Goal: Contribute content: Add original content to the website for others to see

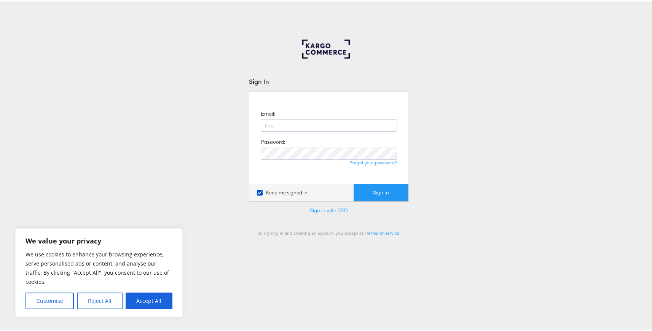
type input "[EMAIL_ADDRESS][DOMAIN_NAME]"
drag, startPoint x: 351, startPoint y: 167, endPoint x: 377, endPoint y: 201, distance: 42.6
click at [354, 170] on div "Email: [EMAIL_ADDRESS][DOMAIN_NAME] Password: Forgot your password?" at bounding box center [329, 136] width 148 height 81
click at [377, 201] on form "Sign In Email: [EMAIL_ADDRESS][DOMAIN_NAME] Password: Forgot your password? Kee…" at bounding box center [329, 155] width 160 height 159
click at [375, 192] on button "Sign In" at bounding box center [381, 191] width 55 height 17
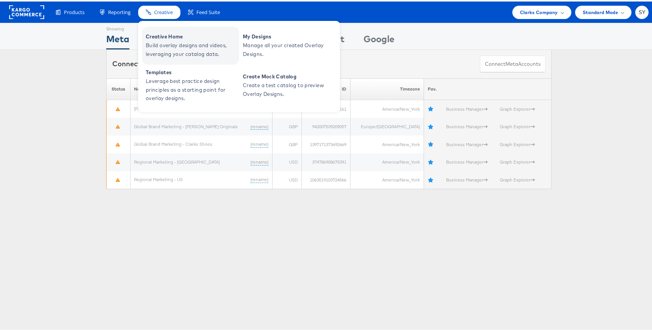
click at [187, 38] on span "Creative Home" at bounding box center [191, 35] width 91 height 9
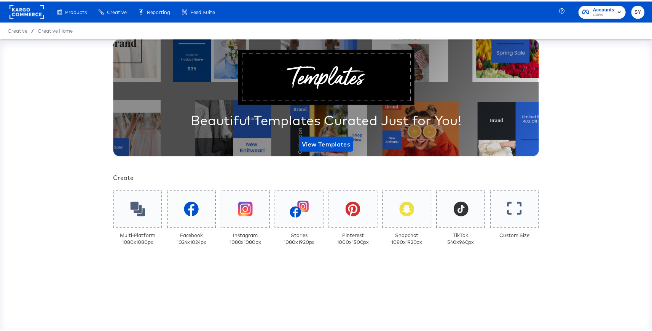
scroll to position [51, 0]
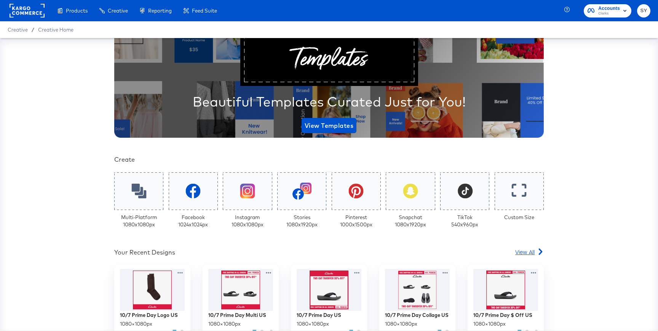
click at [537, 249] on icon at bounding box center [540, 252] width 6 height 6
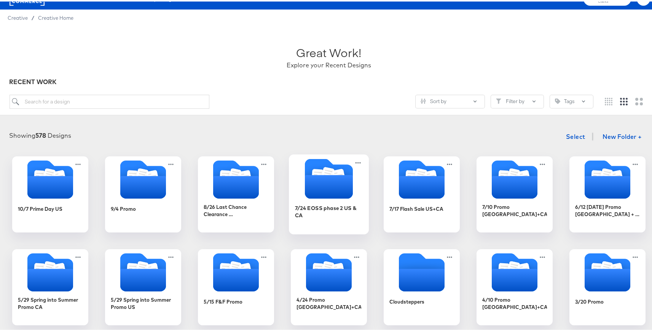
scroll to position [14, 0]
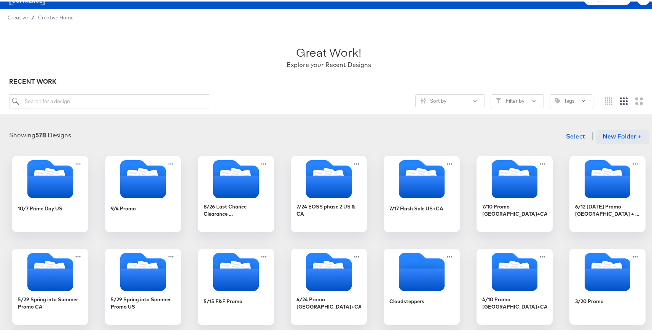
click at [607, 136] on button "New Folder +" at bounding box center [623, 135] width 52 height 14
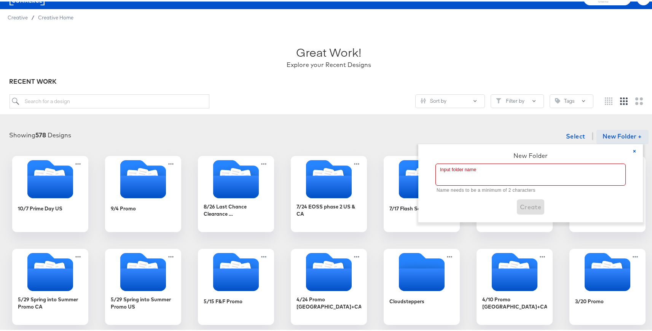
click at [467, 170] on input "text" at bounding box center [531, 173] width 190 height 21
paste input "10/9: SURPRISE EXTENDED PRIME DAY"
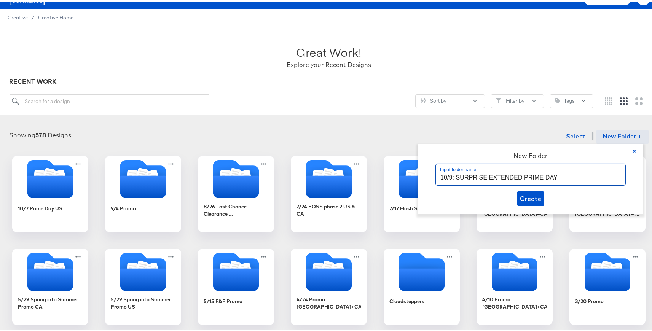
click at [455, 176] on input "10/9: SURPRISE EXTENDED PRIME DAY" at bounding box center [531, 173] width 190 height 21
type input "10/9 SURPRISE EXTENDED PRIME DAY"
click at [522, 195] on span "Create" at bounding box center [531, 197] width 22 height 11
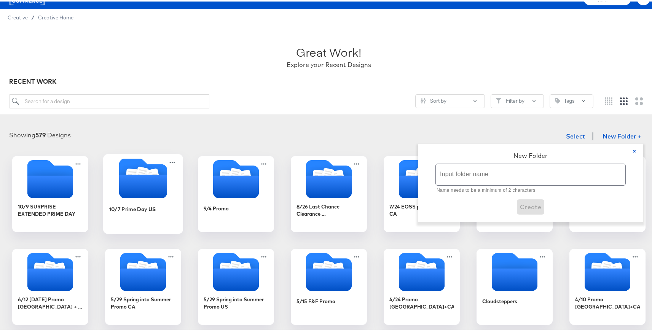
click at [144, 196] on icon "Folder" at bounding box center [143, 185] width 48 height 24
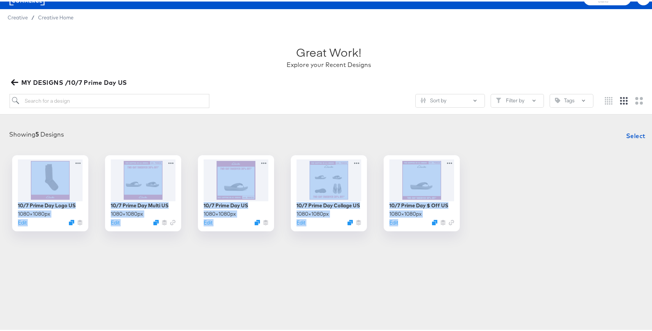
drag, startPoint x: 462, startPoint y: 255, endPoint x: 30, endPoint y: 145, distance: 445.5
click at [30, 145] on article "Great Work! Explore your Recent Designs MY DESIGNS /10/7 Prime Day US Sort by F…" at bounding box center [329, 145] width 658 height 242
click at [633, 133] on span "Select" at bounding box center [635, 134] width 19 height 11
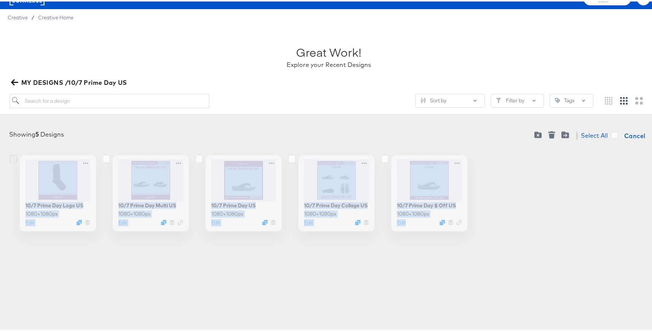
click at [12, 158] on icon at bounding box center [14, 157] width 8 height 8
click at [0, 0] on input "checkbox" at bounding box center [0, 0] width 0 height 0
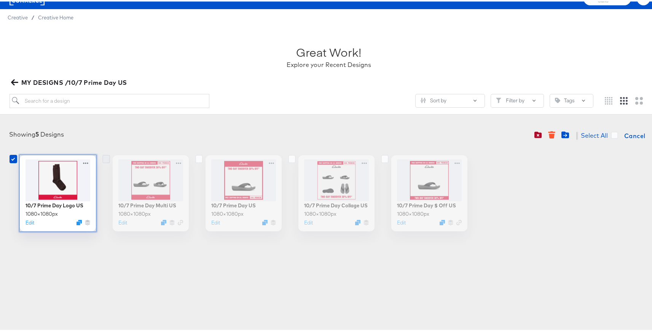
drag, startPoint x: 102, startPoint y: 158, endPoint x: 146, endPoint y: 158, distance: 44.2
click at [102, 158] on icon at bounding box center [106, 157] width 8 height 8
click at [0, 0] on input "checkbox" at bounding box center [0, 0] width 0 height 0
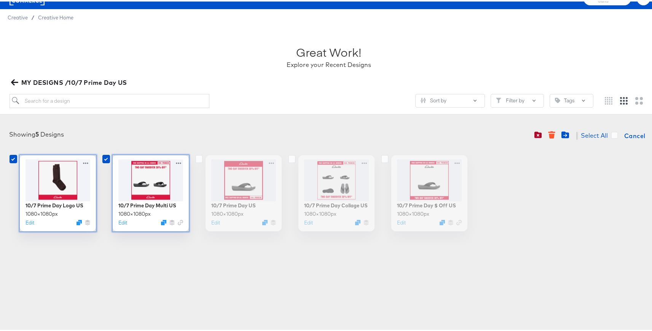
click at [201, 160] on label at bounding box center [202, 158] width 8 height 8
click at [0, 0] on input "checkbox" at bounding box center [0, 0] width 0 height 0
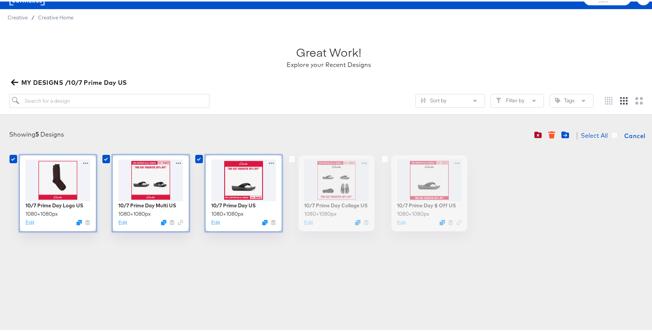
click at [293, 158] on label at bounding box center [295, 158] width 8 height 8
click at [0, 0] on input "checkbox" at bounding box center [0, 0] width 0 height 0
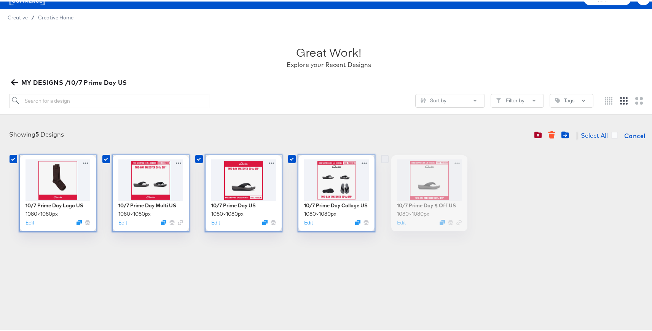
click at [382, 160] on icon at bounding box center [385, 157] width 8 height 8
click at [0, 0] on input "checkbox" at bounding box center [0, 0] width 0 height 0
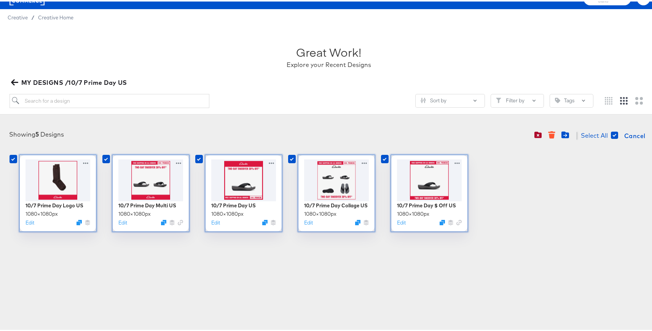
click at [594, 144] on div "Showing 5 Designs Select All Cancel 10/7 Prime Day Logo US 1080 × 1080 px Edit …" at bounding box center [329, 178] width 643 height 103
click at [544, 175] on div "10/7 Prime Day Logo US 1080 × 1080 px Edit 10/7 Prime Day Multi US 1080 × 1080 …" at bounding box center [329, 192] width 643 height 76
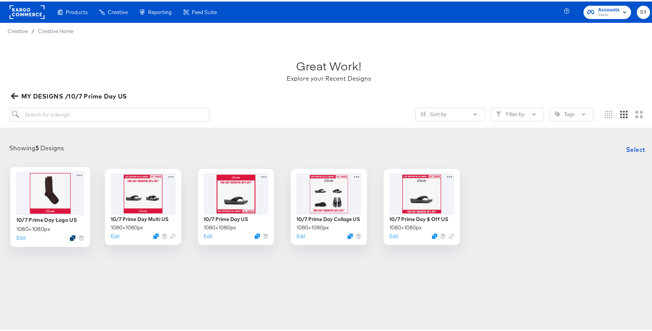
click at [71, 238] on icon "Duplicate" at bounding box center [73, 237] width 6 height 6
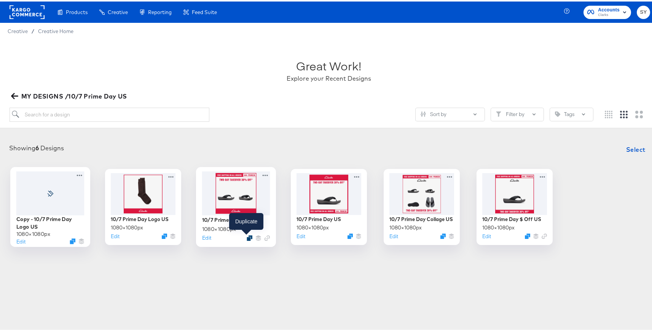
click at [248, 236] on icon "Duplicate" at bounding box center [250, 237] width 6 height 6
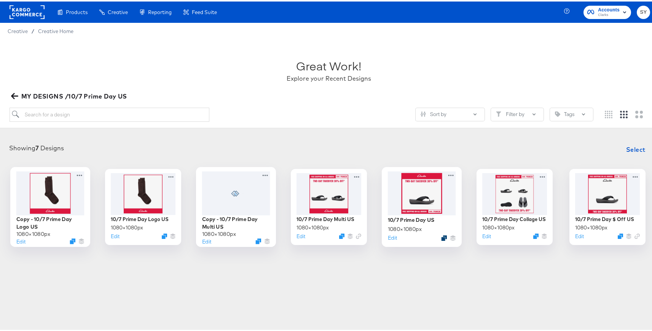
click at [441, 237] on icon "Duplicate" at bounding box center [444, 237] width 6 height 6
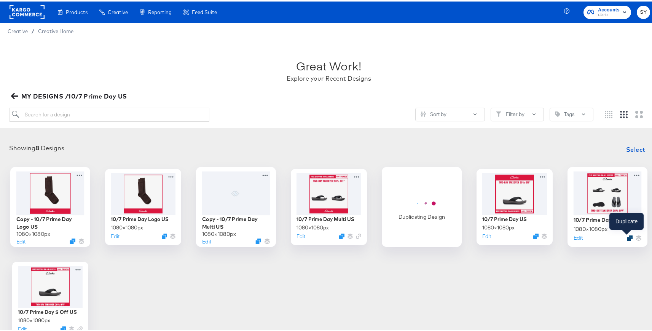
click at [627, 238] on icon "Duplicate" at bounding box center [630, 237] width 6 height 6
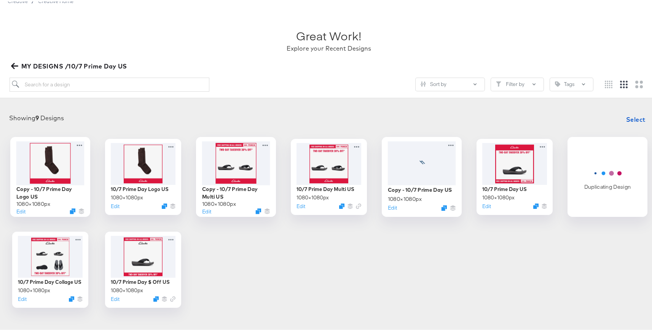
scroll to position [67, 0]
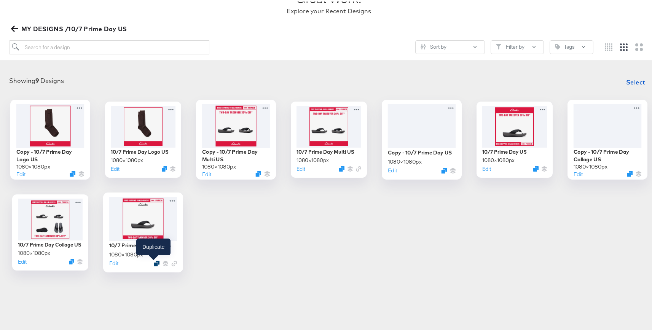
click at [155, 264] on icon "Duplicate" at bounding box center [157, 262] width 6 height 6
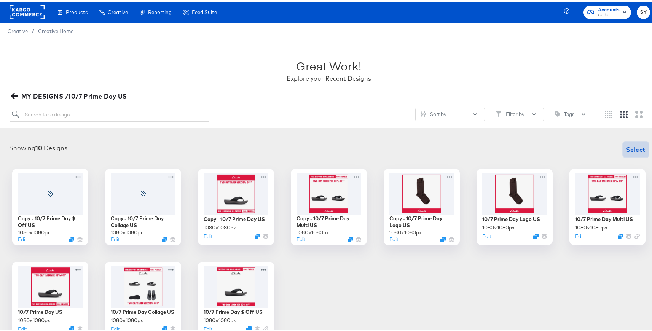
click at [634, 146] on span "Select" at bounding box center [635, 148] width 19 height 11
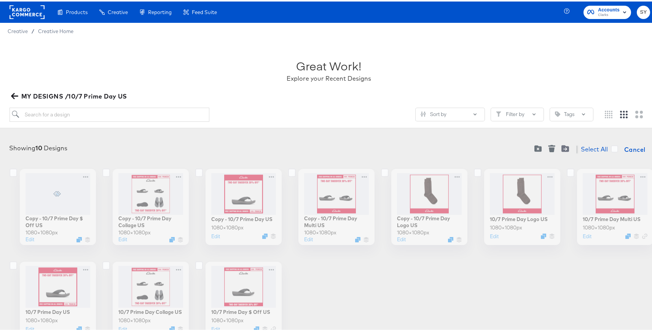
drag, startPoint x: 8, startPoint y: 171, endPoint x: 25, endPoint y: 174, distance: 17.3
click at [10, 171] on icon at bounding box center [14, 171] width 8 height 8
click at [0, 0] on input "checkbox" at bounding box center [0, 0] width 0 height 0
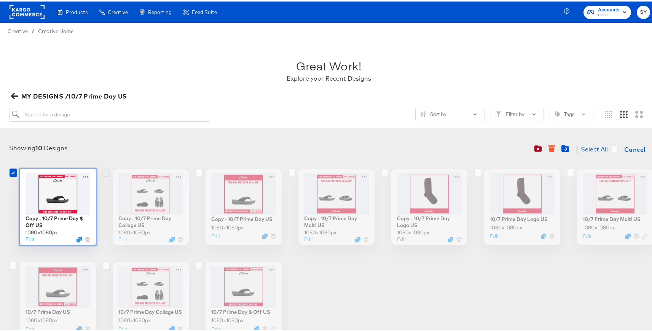
click at [102, 172] on icon at bounding box center [106, 171] width 8 height 8
click at [0, 0] on input "checkbox" at bounding box center [0, 0] width 0 height 0
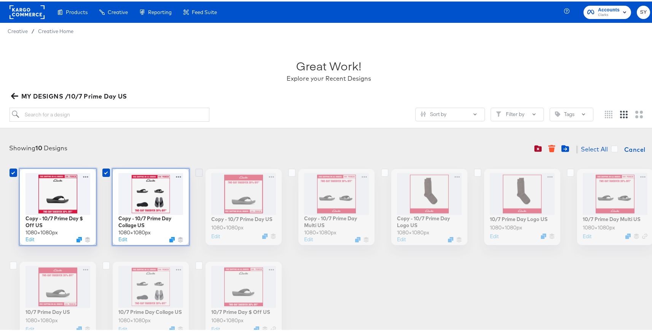
click at [195, 174] on icon at bounding box center [199, 171] width 8 height 8
click at [0, 0] on input "checkbox" at bounding box center [0, 0] width 0 height 0
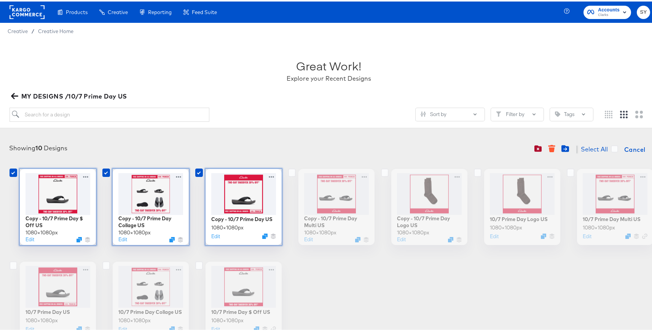
click at [294, 172] on label at bounding box center [295, 172] width 8 height 8
click at [0, 0] on input "checkbox" at bounding box center [0, 0] width 0 height 0
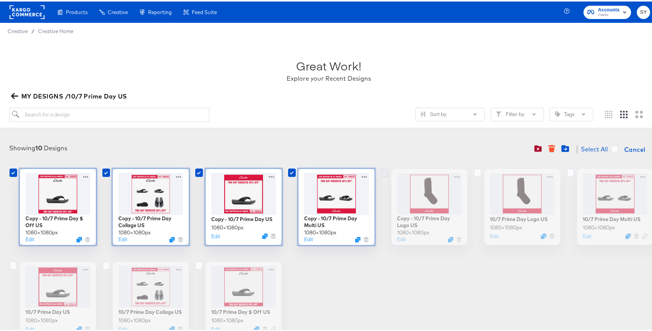
click at [382, 173] on icon at bounding box center [385, 171] width 8 height 8
click at [0, 0] on input "checkbox" at bounding box center [0, 0] width 0 height 0
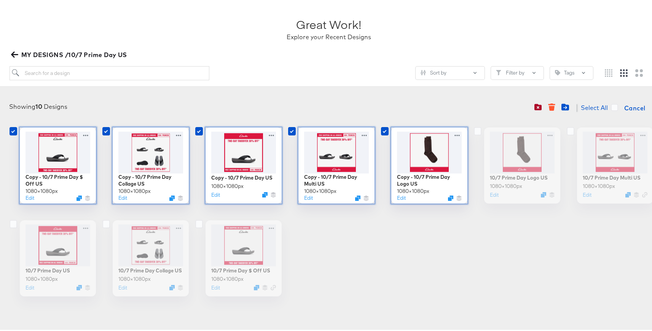
scroll to position [42, 0]
click at [562, 107] on icon "Move to folder" at bounding box center [566, 105] width 8 height 7
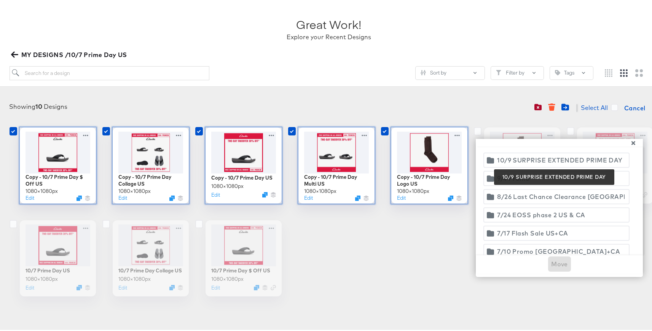
click at [526, 154] on div "10/9 SURPRISE EXTENDED PRIME DAY" at bounding box center [560, 158] width 126 height 11
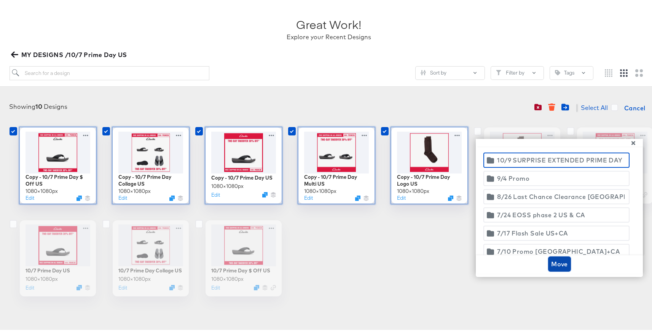
click at [551, 259] on span "Move" at bounding box center [559, 262] width 17 height 11
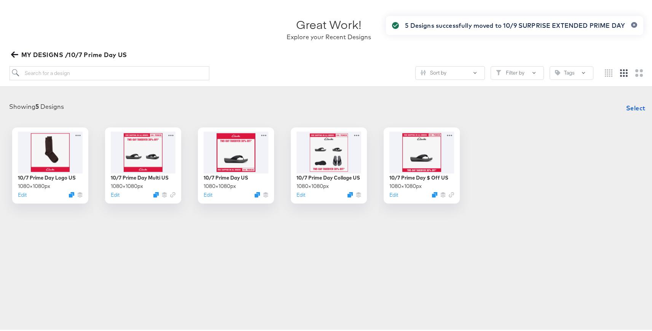
click at [46, 51] on span "MY DESIGNS /10/7 Prime Day US" at bounding box center [70, 53] width 115 height 11
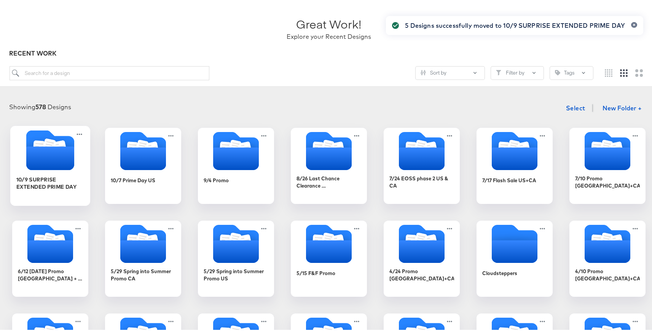
click at [57, 156] on icon "Folder" at bounding box center [50, 157] width 48 height 24
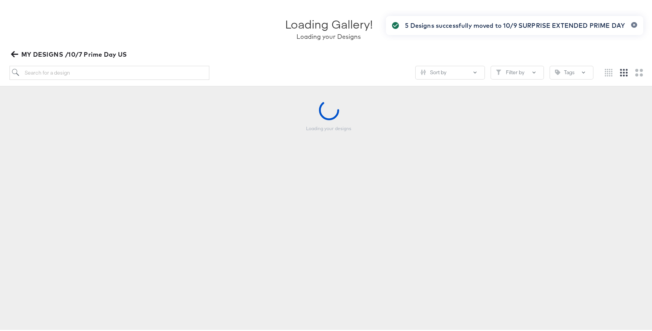
scroll to position [42, 0]
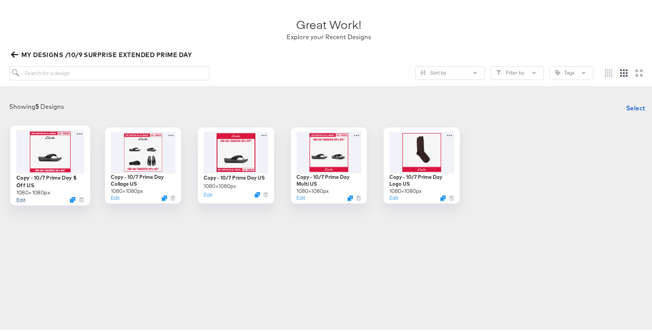
click at [19, 200] on button "Edit" at bounding box center [20, 198] width 9 height 7
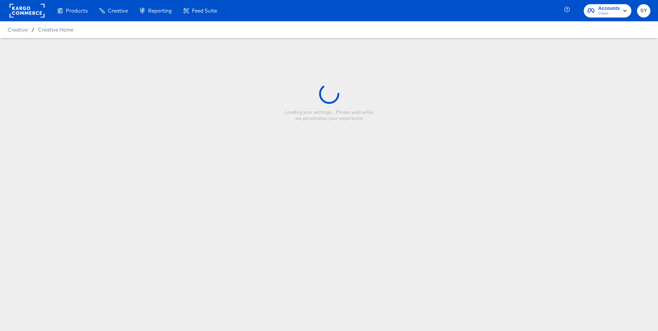
type input "Copy - 10/7 Prime Day $ Off US"
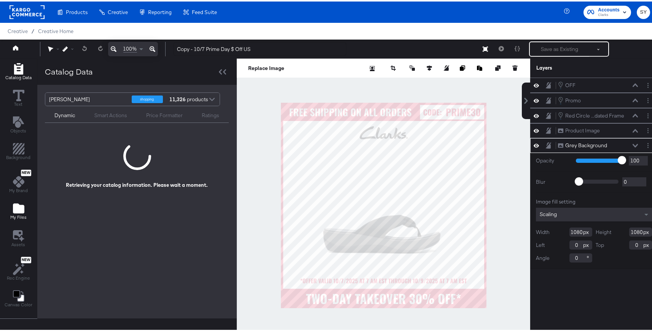
click at [15, 206] on icon "Add Files" at bounding box center [18, 207] width 11 height 10
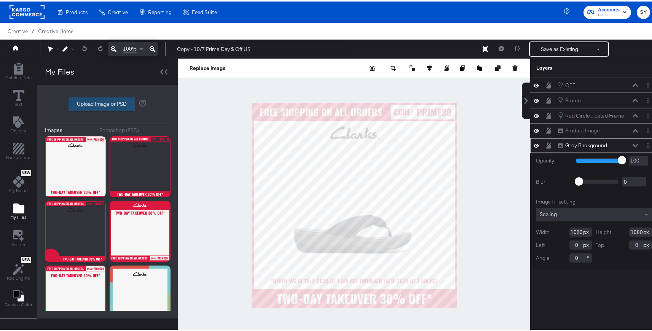
click at [102, 104] on label "Upload Image or PSD" at bounding box center [102, 102] width 66 height 13
click at [108, 103] on input "Upload Image or PSD" at bounding box center [108, 103] width 0 height 0
type input "C:\fakepath\collage 2.png"
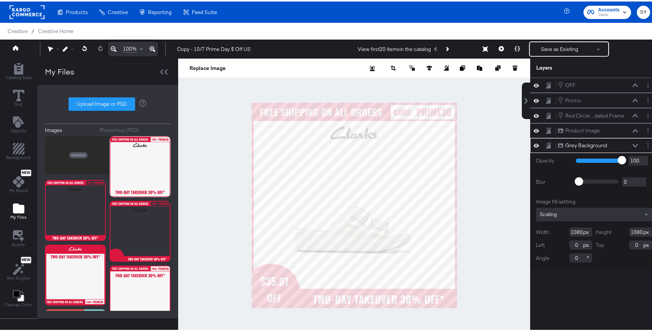
click at [492, 184] on div at bounding box center [354, 204] width 352 height 294
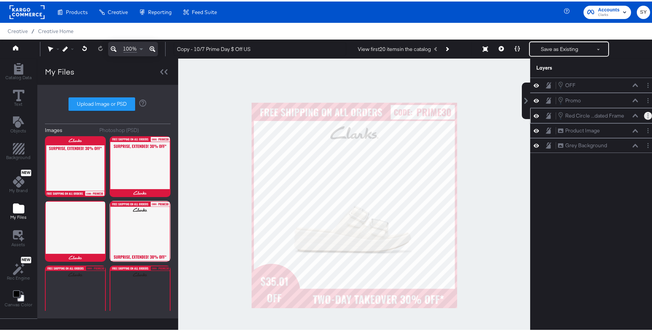
click at [644, 117] on button "Layer Options" at bounding box center [648, 114] width 8 height 8
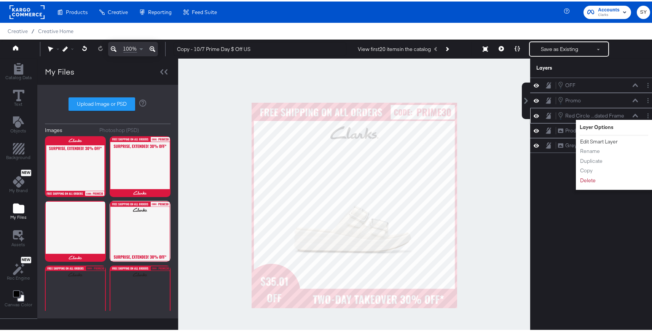
click at [587, 140] on button "Edit Smart Layer" at bounding box center [599, 140] width 38 height 8
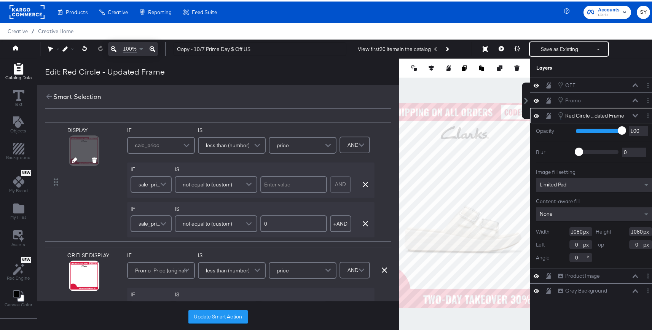
click at [74, 160] on icon at bounding box center [74, 158] width 5 height 5
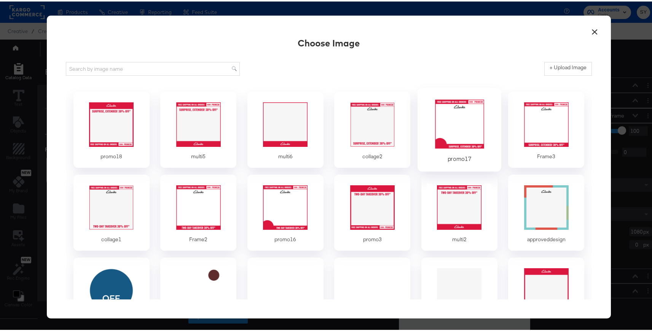
click at [439, 120] on div at bounding box center [459, 123] width 71 height 53
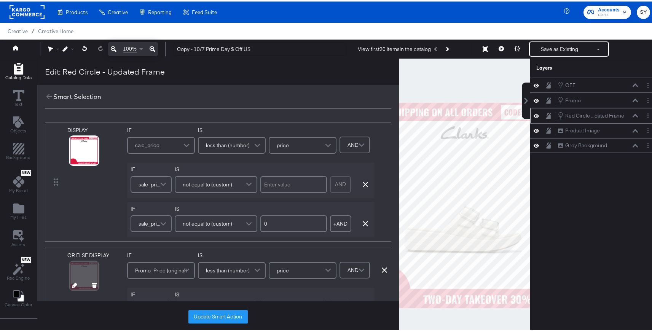
click at [75, 285] on icon at bounding box center [74, 283] width 5 height 5
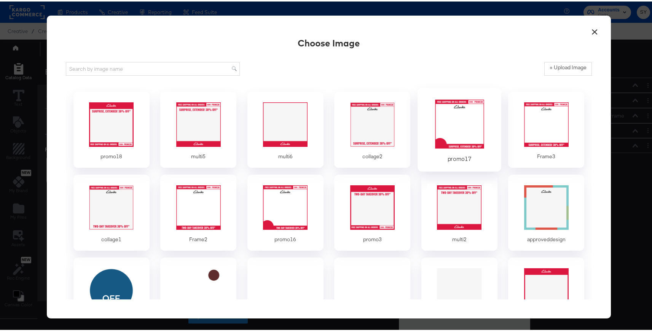
click at [454, 128] on div at bounding box center [459, 123] width 71 height 53
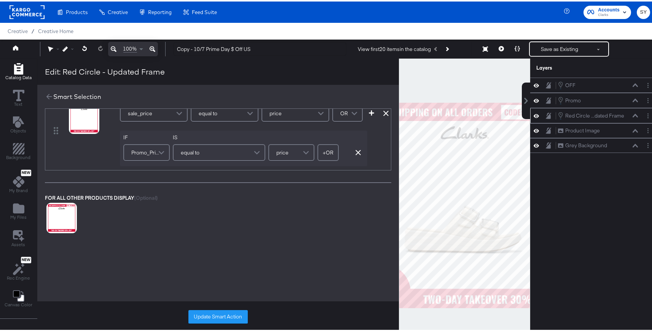
scroll to position [278, 0]
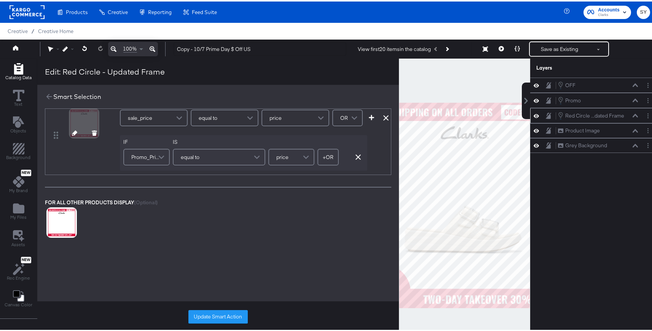
click at [75, 132] on icon at bounding box center [74, 131] width 5 height 5
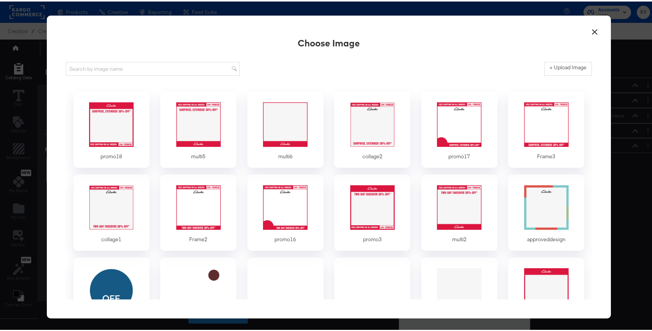
scroll to position [0, 0]
click at [534, 137] on div at bounding box center [546, 123] width 71 height 53
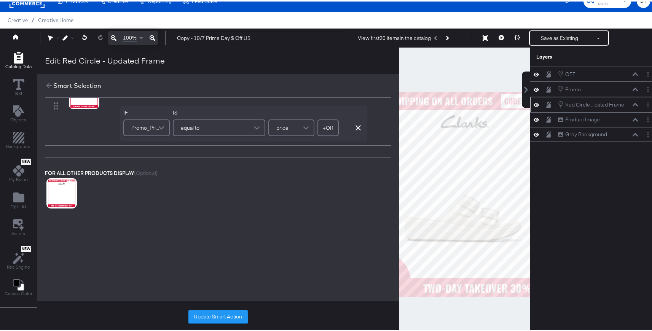
scroll to position [16, 0]
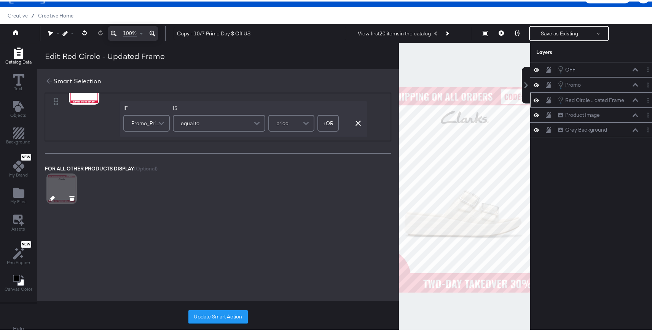
click at [53, 195] on icon at bounding box center [51, 197] width 5 height 5
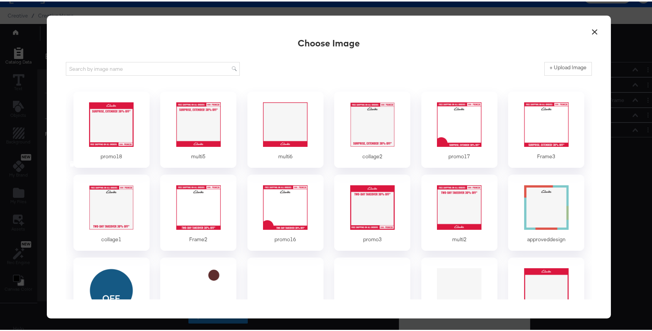
scroll to position [0, 0]
click at [534, 129] on div at bounding box center [546, 123] width 71 height 53
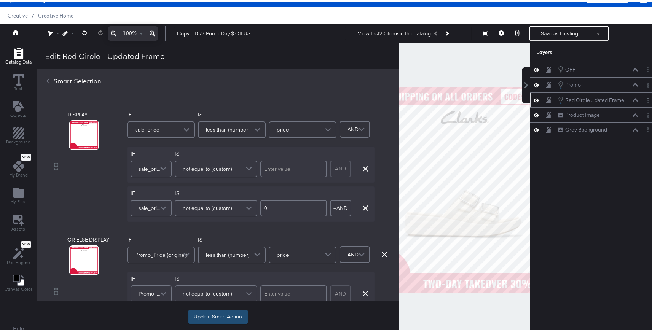
click at [211, 316] on button "Update Smart Action" at bounding box center [217, 316] width 59 height 14
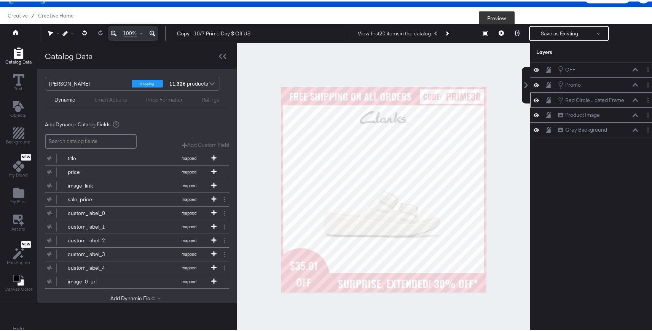
click at [500, 31] on button at bounding box center [501, 31] width 16 height 15
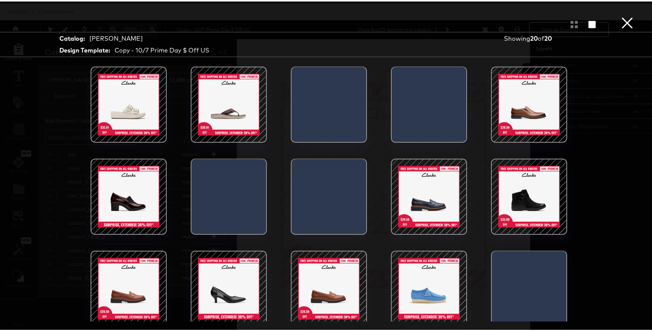
scroll to position [103, 0]
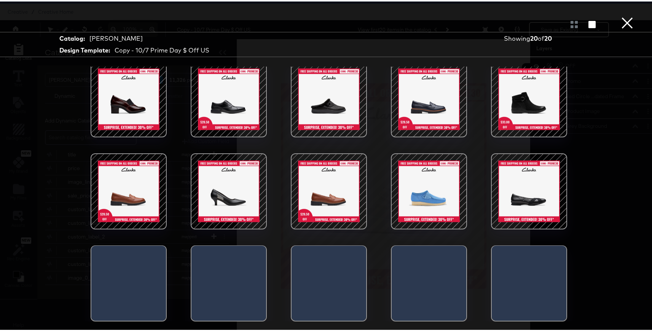
click at [624, 15] on button "×" at bounding box center [627, 7] width 15 height 15
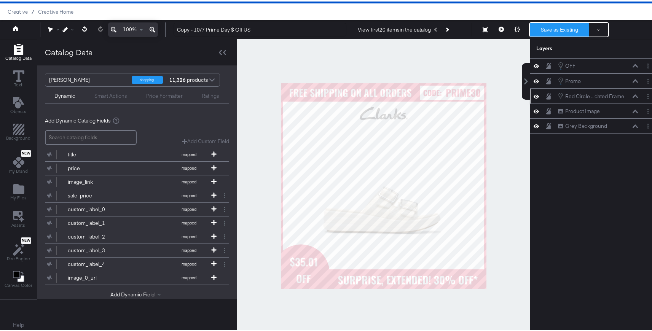
click at [565, 27] on button "Save as Existing" at bounding box center [559, 28] width 59 height 14
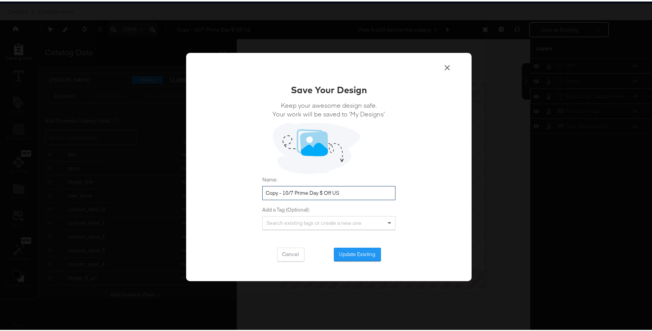
click at [281, 192] on input "Copy - 10/7 Prime Day $ Off US" at bounding box center [328, 192] width 133 height 14
drag, startPoint x: 291, startPoint y: 190, endPoint x: 253, endPoint y: 188, distance: 37.7
click at [253, 188] on div "Save Your Design Keep your awesome design safe. Your work will be saved to ‘My …" at bounding box center [329, 165] width 286 height 229
type input "10/9 Surprised Extended Prime Day $ Off US"
click at [356, 258] on button "Update Existing" at bounding box center [357, 253] width 47 height 14
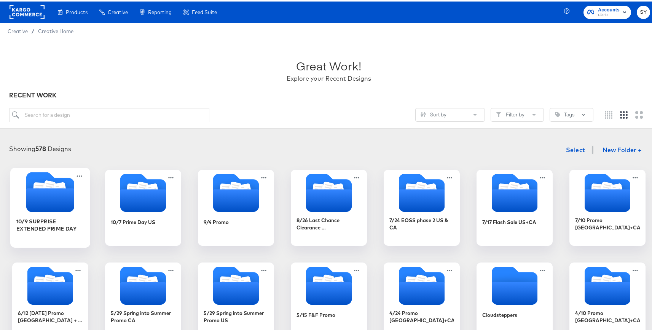
click at [38, 203] on icon "Folder" at bounding box center [50, 199] width 48 height 24
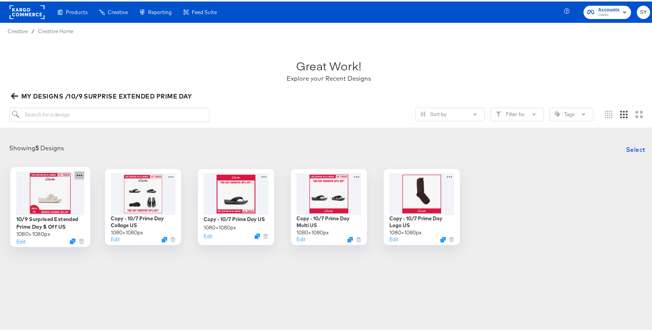
click at [75, 175] on icon at bounding box center [80, 174] width 10 height 8
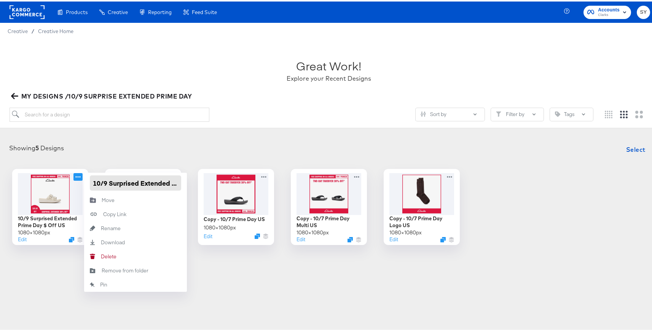
click at [135, 184] on input "10/9 Surprised Extended Prime Day $ Off US" at bounding box center [135, 181] width 91 height 15
type input "10/9 Surprise Extended Prime Day $ Off US"
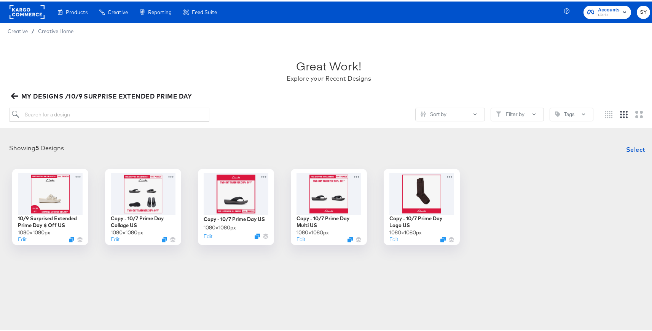
click at [146, 147] on div "Showing 5 Designs Select" at bounding box center [329, 147] width 643 height 15
click at [112, 241] on button "Edit" at bounding box center [113, 239] width 9 height 7
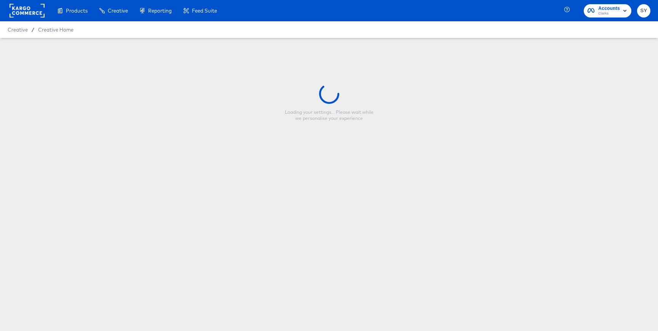
type input "Copy - 10/7 Prime Day Collage US"
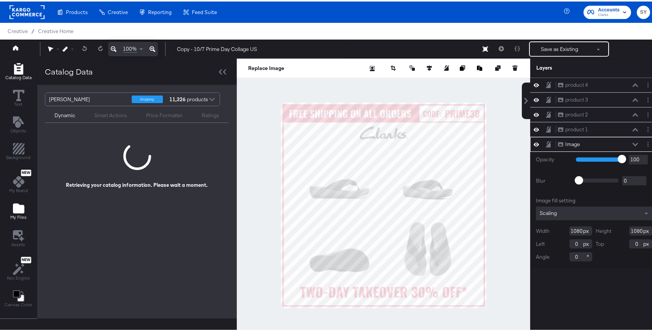
click at [18, 218] on span "My Files" at bounding box center [18, 216] width 16 height 6
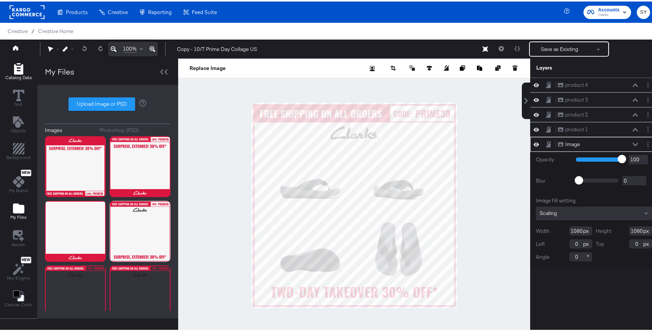
click at [8, 62] on div "Catalog Data" at bounding box center [18, 71] width 26 height 18
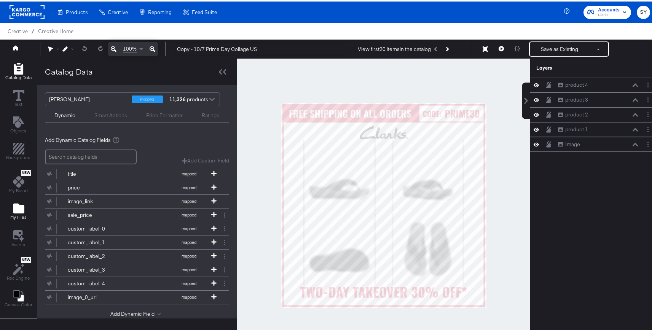
click at [21, 210] on icon "Add Files" at bounding box center [18, 207] width 11 height 10
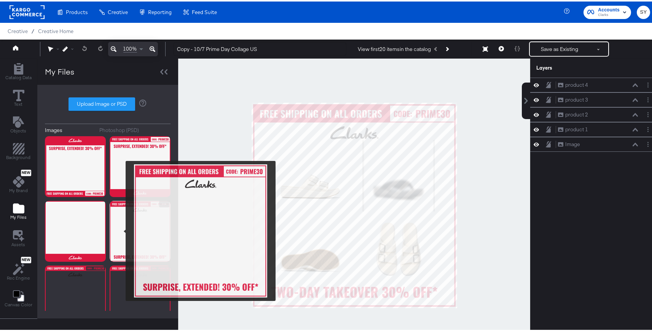
click at [121, 230] on img at bounding box center [140, 230] width 61 height 61
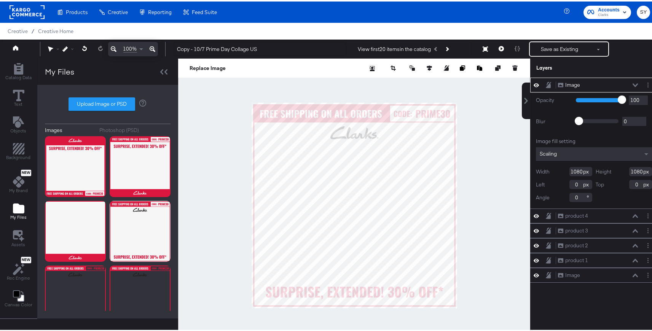
click at [633, 83] on icon at bounding box center [635, 83] width 5 height 3
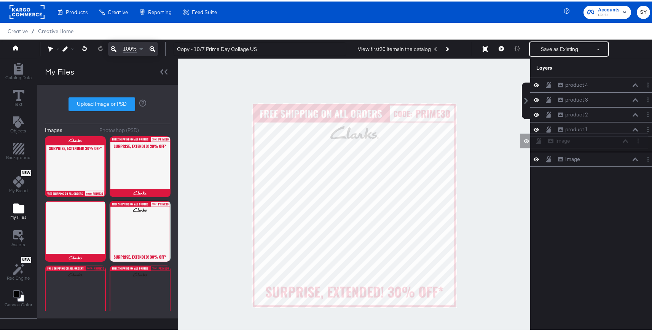
drag, startPoint x: 615, startPoint y: 88, endPoint x: 611, endPoint y: 144, distance: 56.1
click at [611, 144] on div "Image Image product 4 product 4 product 3 product 3 product 2 product 2 product…" at bounding box center [594, 120] width 128 height 89
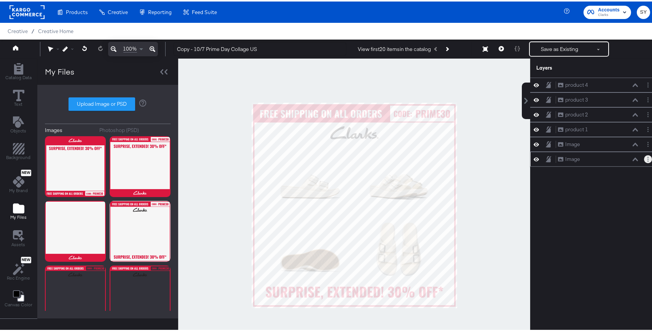
click at [644, 160] on button "Layer Options" at bounding box center [648, 158] width 8 height 8
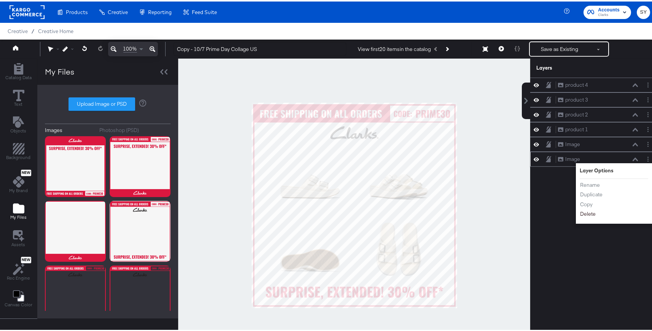
click at [583, 215] on button "Delete" at bounding box center [588, 213] width 16 height 8
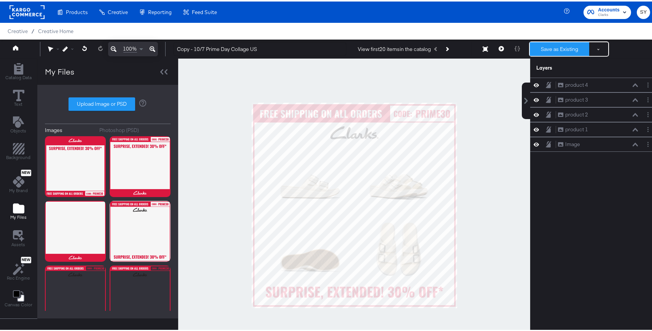
click at [564, 51] on button "Save as Existing" at bounding box center [559, 48] width 59 height 14
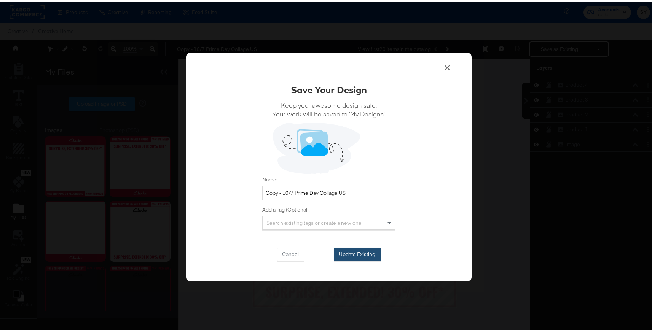
click at [362, 257] on button "Update Existing" at bounding box center [357, 253] width 47 height 14
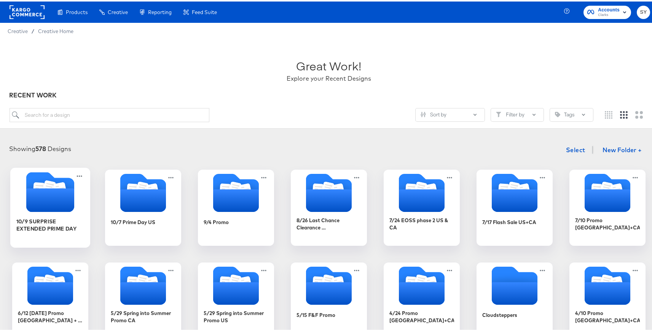
click at [56, 187] on icon "Folder" at bounding box center [50, 199] width 48 height 24
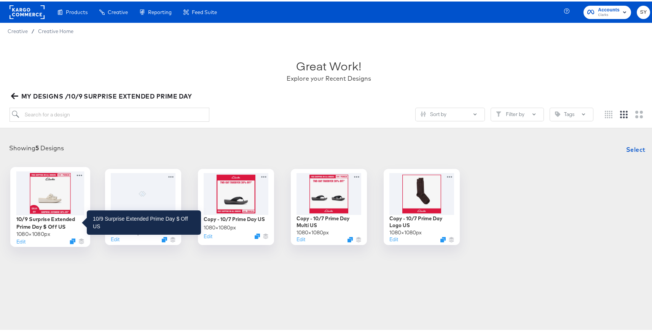
click at [59, 218] on div "10/9 Surprise Extended Prime Day $ Off US" at bounding box center [50, 221] width 68 height 15
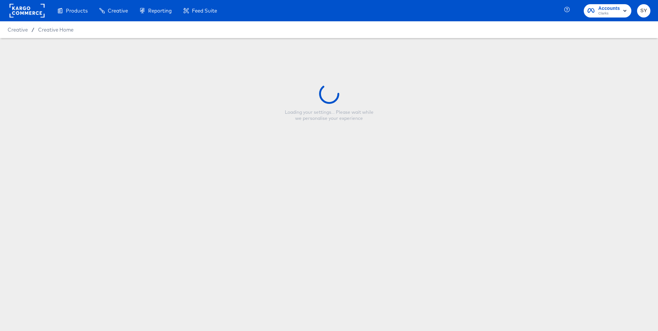
type input "10/9 Surprise Extended Prime Day $ Off US"
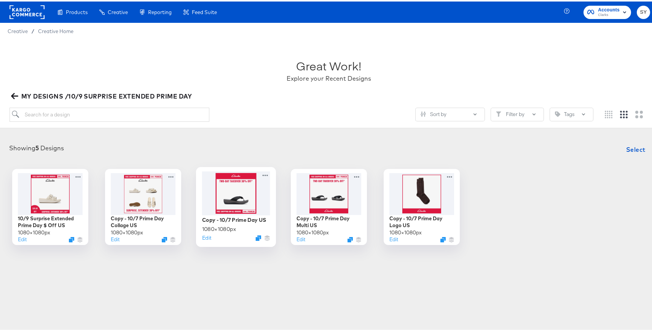
click at [233, 207] on div at bounding box center [236, 192] width 68 height 44
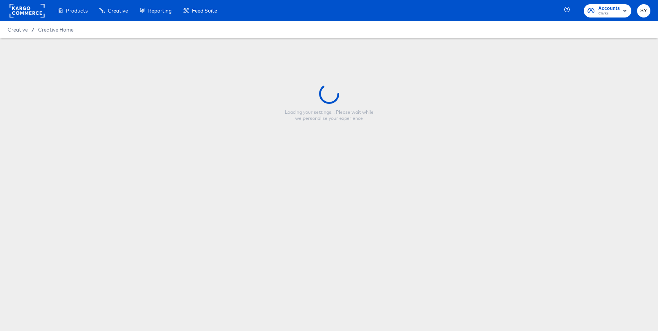
type input "Copy - 10/7 Prime Day US"
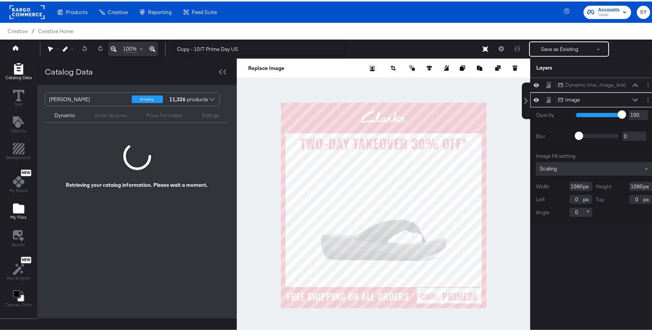
click at [22, 216] on span "My Files" at bounding box center [18, 216] width 16 height 6
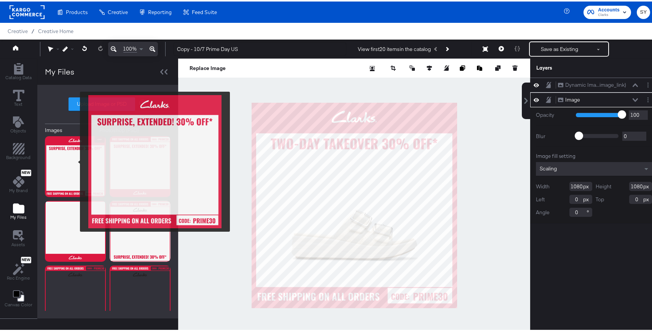
click at [75, 160] on img at bounding box center [75, 165] width 61 height 61
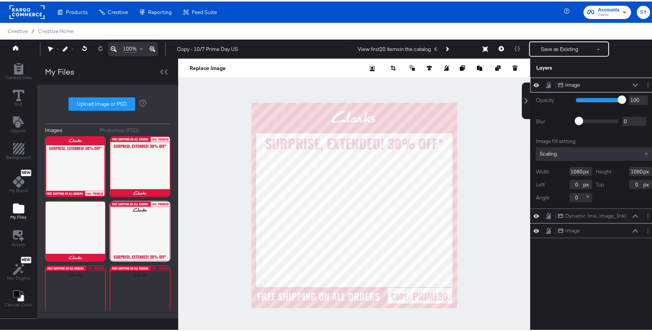
click at [634, 83] on div "Image Image" at bounding box center [600, 84] width 85 height 8
click at [633, 84] on icon at bounding box center [635, 83] width 5 height 3
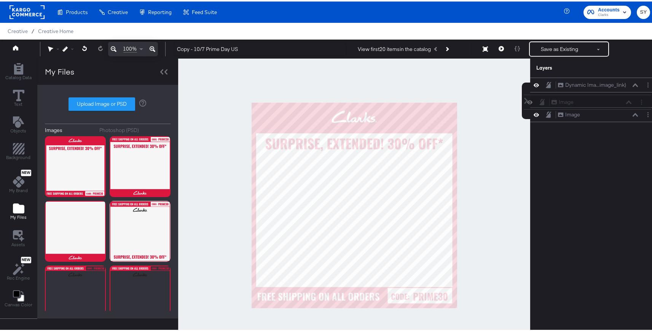
drag, startPoint x: 610, startPoint y: 85, endPoint x: 609, endPoint y: 105, distance: 19.8
click at [609, 105] on div "Image Image Dynamic Ima...image_link) Dynamic Image (image_link) Image Image" at bounding box center [594, 98] width 128 height 45
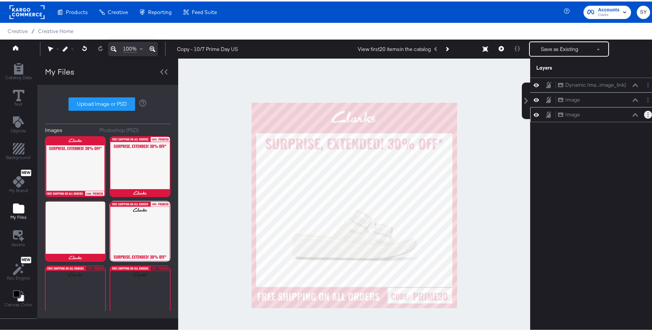
click at [648, 115] on icon "Layer Options" at bounding box center [648, 113] width 1 height 5
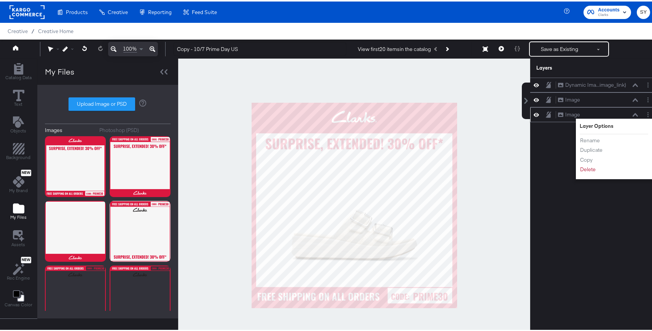
click at [589, 172] on div "Rename Duplicate Copy Delete" at bounding box center [601, 153] width 42 height 41
click at [585, 220] on div "Dynamic Ima...image_link) Dynamic Image (image_link) Image Image Image Image La…" at bounding box center [589, 207] width 137 height 263
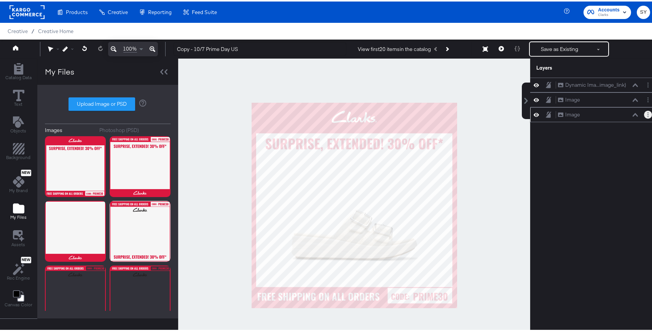
click at [644, 115] on button "Layer Options" at bounding box center [648, 113] width 8 height 8
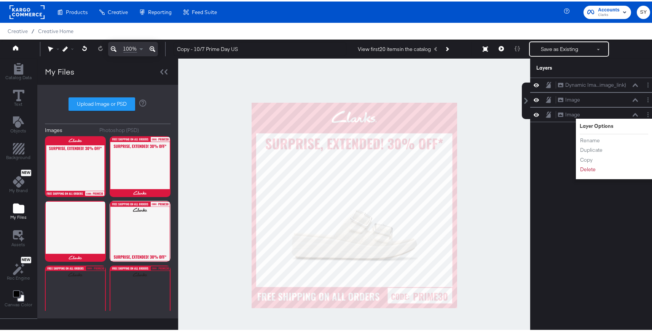
click at [557, 205] on div "Dynamic Ima...image_link) Dynamic Image (image_link) Image Image Image Image La…" at bounding box center [594, 207] width 128 height 263
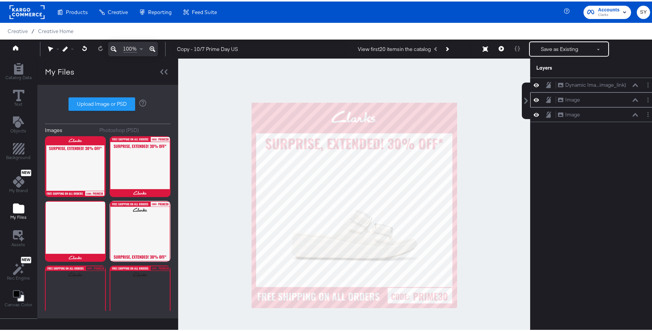
click at [534, 101] on icon at bounding box center [536, 98] width 5 height 6
click at [534, 101] on icon at bounding box center [536, 98] width 5 height 5
drag, startPoint x: 645, startPoint y: 113, endPoint x: 642, endPoint y: 116, distance: 4.3
click at [645, 113] on button "Layer Options" at bounding box center [648, 113] width 8 height 8
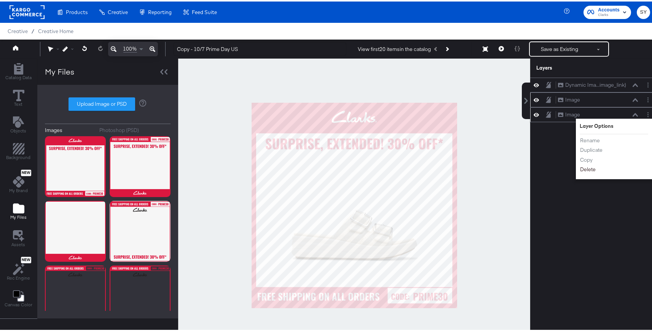
click at [589, 165] on button "Delete" at bounding box center [588, 168] width 16 height 8
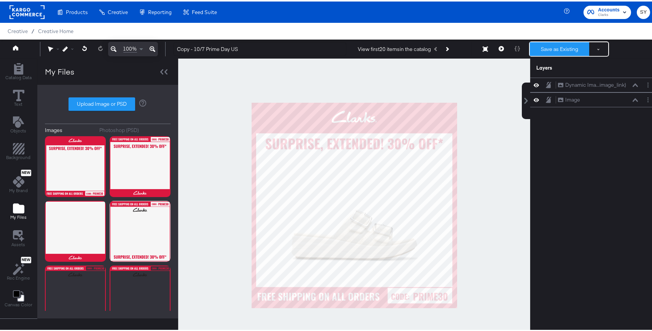
click at [552, 48] on button "Save as Existing" at bounding box center [559, 48] width 59 height 14
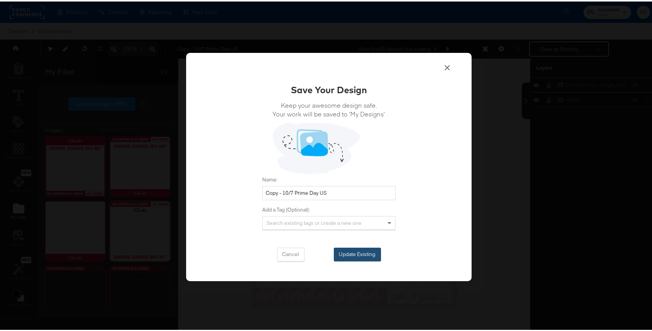
click at [342, 249] on button "Update Existing" at bounding box center [357, 253] width 47 height 14
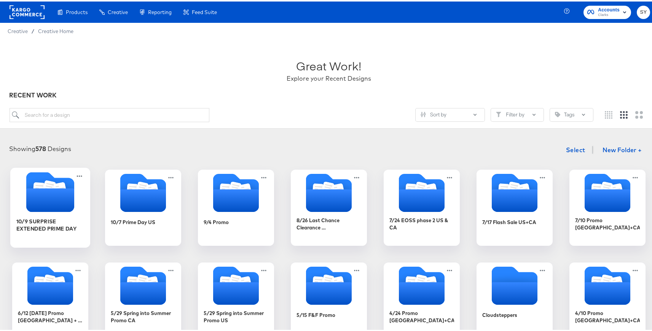
click at [38, 198] on icon "Folder" at bounding box center [50, 199] width 48 height 24
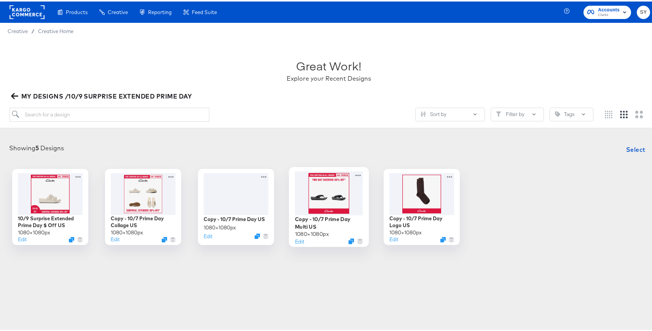
click at [341, 208] on div at bounding box center [329, 192] width 68 height 44
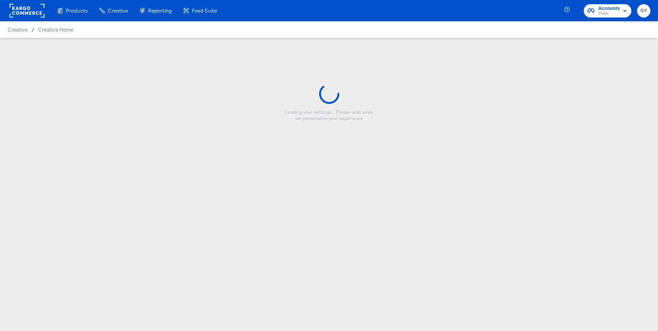
type input "Copy - 10/7 Prime Day Multi US"
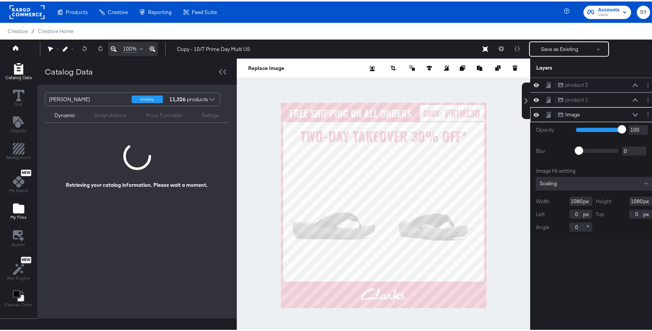
click at [11, 211] on div "My Files" at bounding box center [18, 210] width 16 height 18
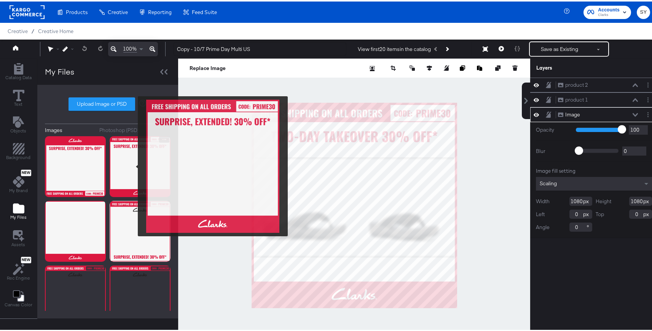
click at [133, 165] on img at bounding box center [140, 165] width 61 height 61
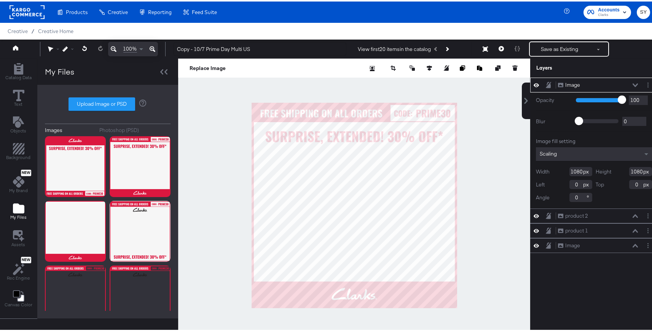
click at [633, 84] on icon at bounding box center [635, 83] width 5 height 3
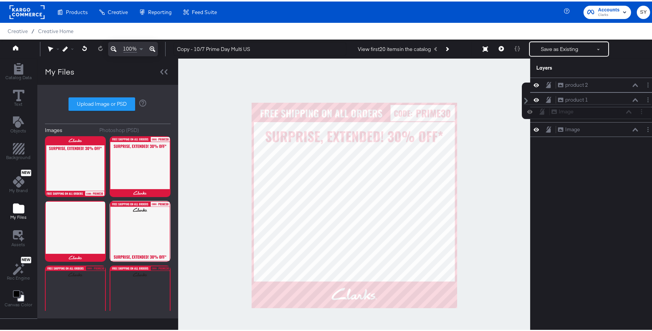
drag, startPoint x: 592, startPoint y: 87, endPoint x: 592, endPoint y: 117, distance: 30.1
click at [592, 117] on div "Image Image product 2 product 2 product 1 product 1 Image Image" at bounding box center [594, 105] width 128 height 59
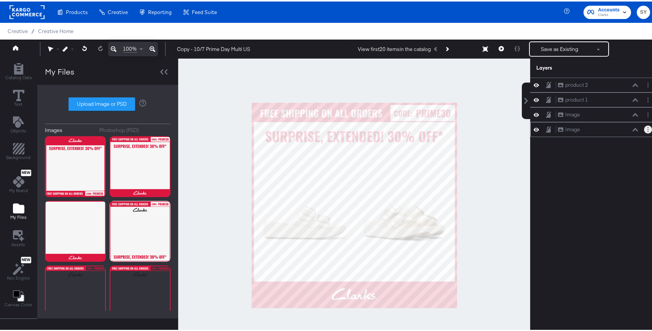
click at [644, 127] on button "Layer Options" at bounding box center [648, 128] width 8 height 8
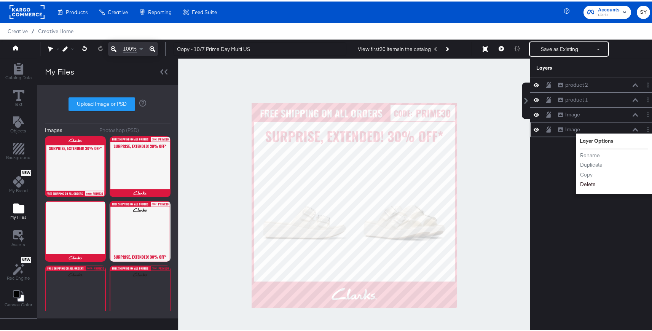
click at [583, 183] on button "Delete" at bounding box center [588, 183] width 16 height 8
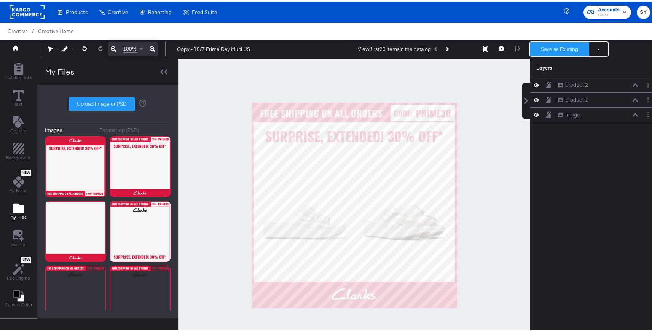
click at [578, 46] on button "Save as Existing" at bounding box center [559, 48] width 59 height 14
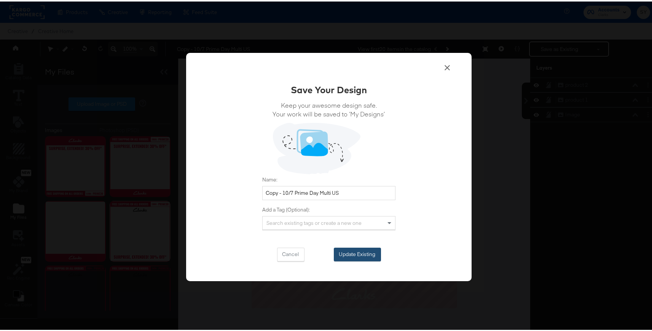
click at [350, 257] on button "Update Existing" at bounding box center [357, 253] width 47 height 14
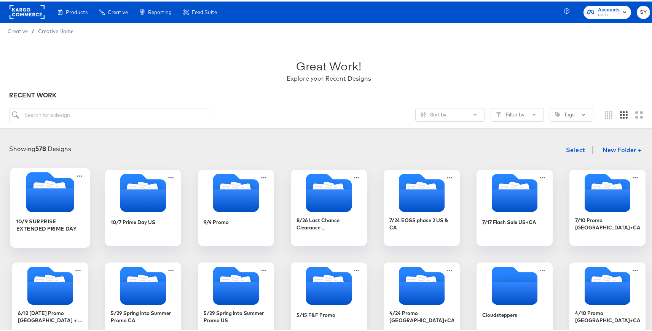
click at [64, 184] on icon "Folder" at bounding box center [50, 191] width 48 height 40
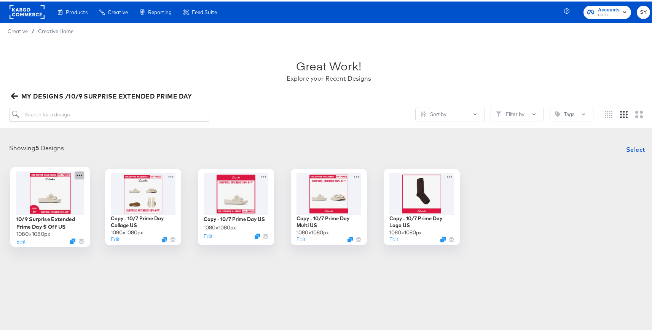
click at [76, 173] on icon at bounding box center [80, 174] width 10 height 8
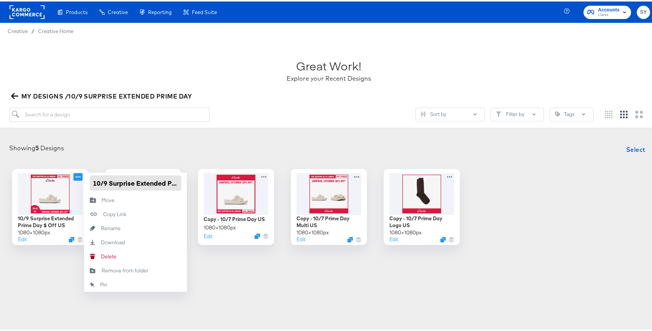
scroll to position [0, 48]
drag, startPoint x: 91, startPoint y: 180, endPoint x: 115, endPoint y: 181, distance: 24.8
click at [115, 181] on input "10/9 Surprise Extended Prime Day $ Off US" at bounding box center [135, 181] width 91 height 15
click at [180, 159] on div "Showing 5 Designs Select 10/9 Surprise Extended Prime Day $ Off US 1080 × 1080 …" at bounding box center [329, 191] width 643 height 103
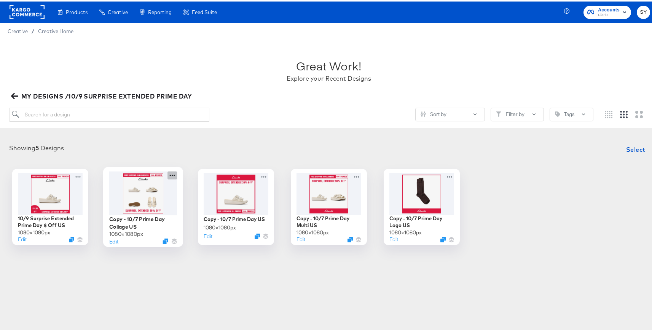
click at [171, 176] on icon at bounding box center [173, 174] width 10 height 8
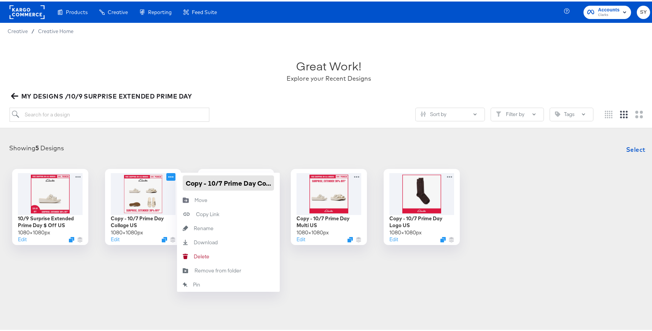
drag, startPoint x: 222, startPoint y: 182, endPoint x: 183, endPoint y: 182, distance: 39.2
click at [183, 182] on input "Copy - 10/7 Prime Day Collage US" at bounding box center [228, 181] width 91 height 15
paste input "10/9 Surprise Extended"
type input "10/9 Surprise Extended Prime Day Collage US"
click at [278, 158] on div "Showing 5 Designs Select 10/9 Surprise Extended Prime Day $ Off US 1080 × 1080 …" at bounding box center [329, 191] width 643 height 103
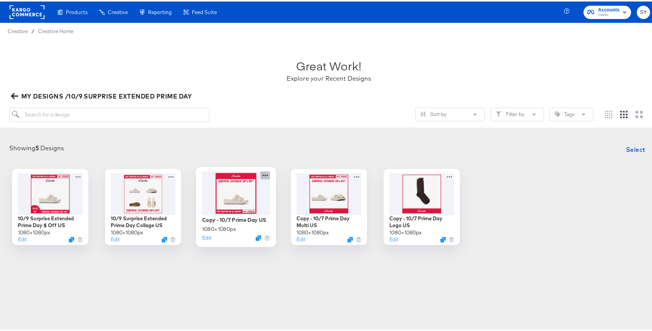
click at [265, 176] on icon at bounding box center [265, 174] width 10 height 8
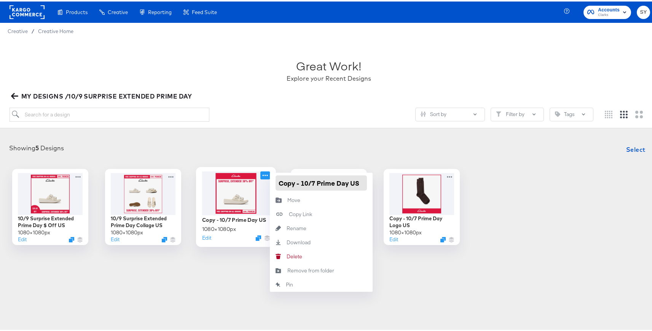
drag, startPoint x: 314, startPoint y: 181, endPoint x: 255, endPoint y: 183, distance: 59.0
click at [255, 183] on div "Copy - 10/7 Prime Day US 1080 × 1080 px Edit Copy - 10/7 Prime Day US Move Move…" at bounding box center [236, 206] width 76 height 76
paste input "10/9 Surprise Extended"
type input "10/9 Surprise Extended Prime Day US"
click at [335, 146] on div "Showing 5 Designs Select" at bounding box center [329, 147] width 643 height 15
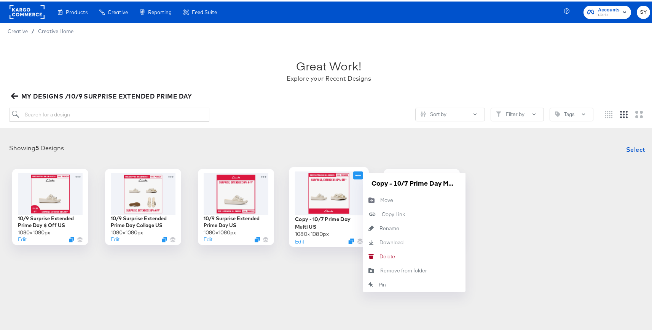
click at [357, 172] on icon at bounding box center [358, 174] width 10 height 8
drag, startPoint x: 408, startPoint y: 184, endPoint x: 343, endPoint y: 184, distance: 65.1
click at [343, 184] on div "Copy - 10/7 Prime Day Multi US 1080 × 1080 px Edit Copy - 10/7 Prime Day Multi …" at bounding box center [329, 206] width 76 height 76
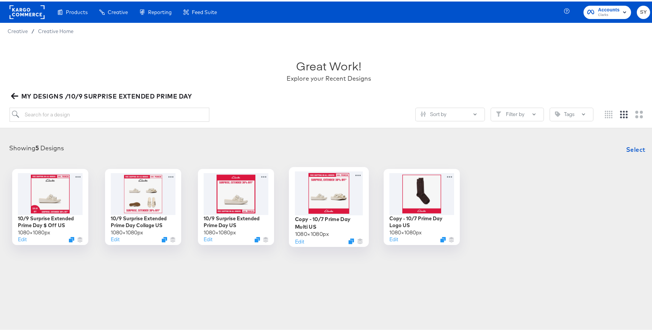
click at [343, 184] on div at bounding box center [329, 192] width 68 height 44
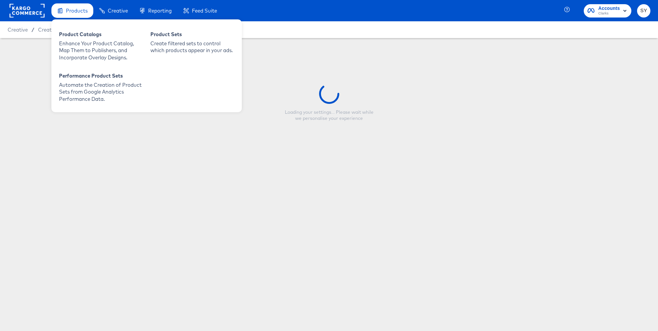
type input "Copy - 10/7 Prime Day Multi US"
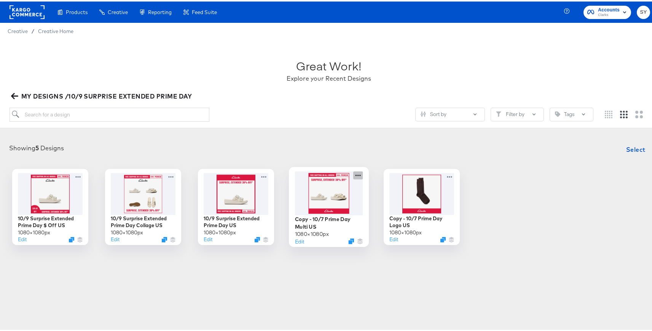
click at [354, 174] on icon at bounding box center [358, 174] width 10 height 8
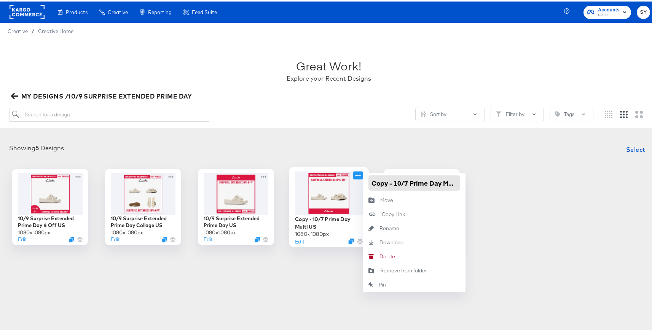
drag, startPoint x: 407, startPoint y: 182, endPoint x: 358, endPoint y: 183, distance: 49.1
click at [358, 183] on div "Copy - 10/7 Prime Day Multi US 1080 × 1080 px Edit Copy - 10/7 Prime Day Multi …" at bounding box center [329, 206] width 76 height 76
paste input "10/9 Surprise Extended"
type input "10/9 Surprise Extended Prime Day Multi US"
click at [424, 154] on div "Showing 5 Designs Select" at bounding box center [329, 147] width 643 height 15
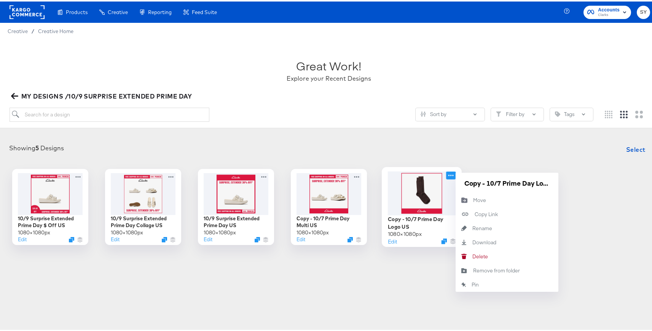
click at [450, 173] on icon at bounding box center [451, 174] width 10 height 8
drag, startPoint x: 501, startPoint y: 182, endPoint x: 462, endPoint y: 183, distance: 38.9
click at [462, 183] on input "Copy - 10/7 Prime Day Logo US" at bounding box center [506, 181] width 91 height 15
paste input "10/9 Surprise Extended"
type input "10/9 Surprise Extended Prime Day Logo US"
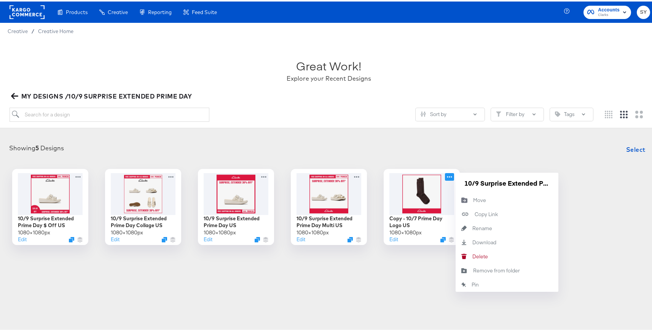
click at [484, 145] on div "Showing 5 Designs Select" at bounding box center [329, 147] width 643 height 15
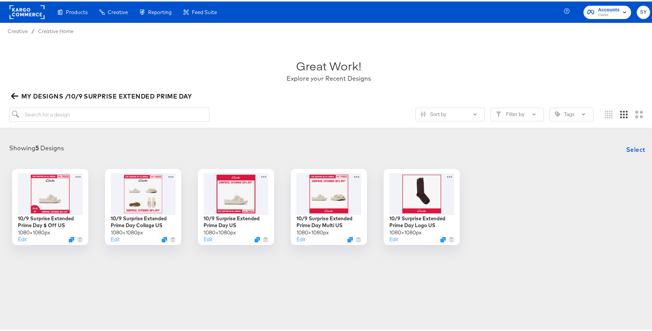
click at [484, 145] on div "Showing 5 Designs Select" at bounding box center [329, 147] width 643 height 15
click at [196, 134] on div "Showing 5 Designs Select 10/9 Surprise Extended Prime Day $ Off US 1080 × 1080 …" at bounding box center [329, 192] width 658 height 118
click at [11, 94] on icon "button" at bounding box center [14, 95] width 7 height 6
